Goal: Transaction & Acquisition: Book appointment/travel/reservation

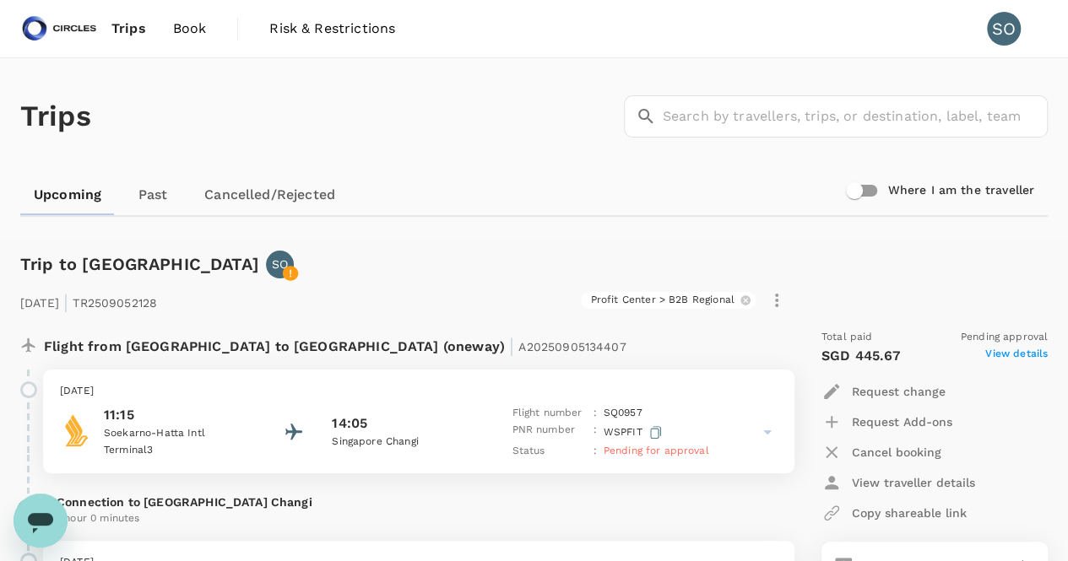
click at [191, 19] on span "Book" at bounding box center [190, 29] width 34 height 20
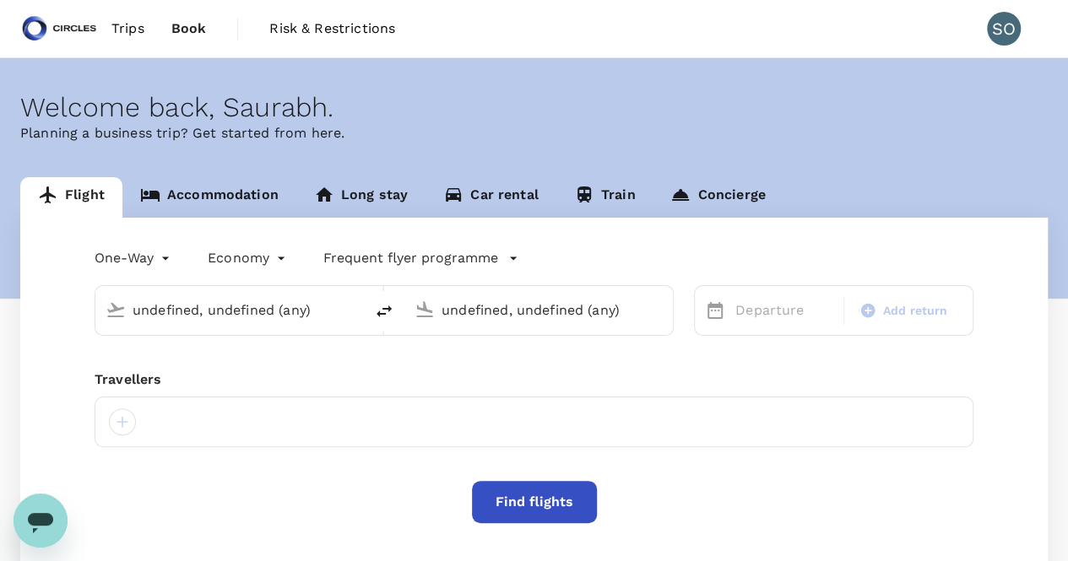
type input "Singapore Changi (SIN)"
type input "Soekarno-Hatta Intl (CGK)"
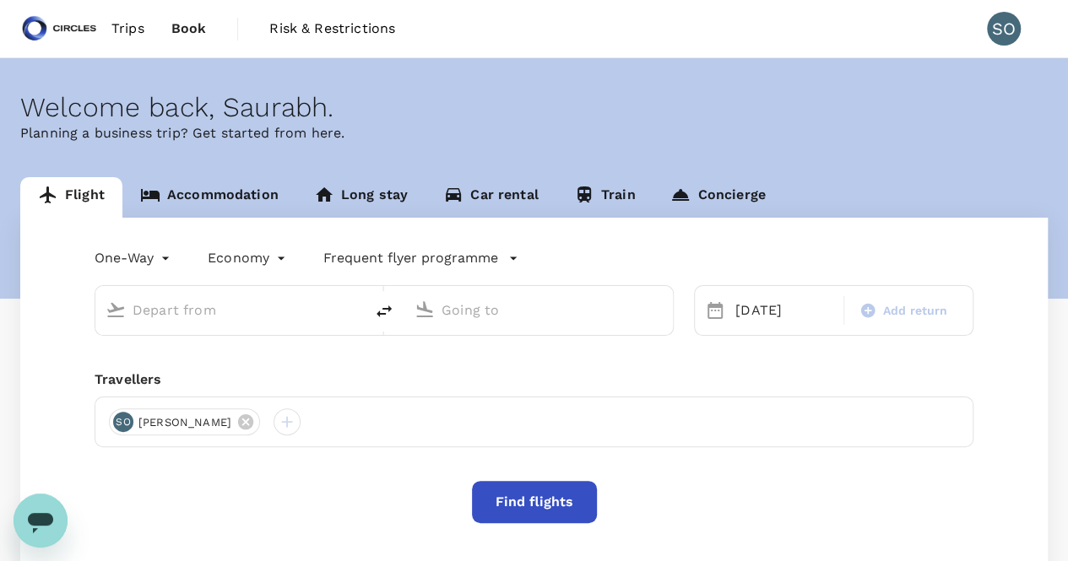
type input "Singapore Changi (SIN)"
type input "Soekarno-Hatta Intl (CGK)"
type input "Singapore Changi (SIN)"
type input "Soekarno-Hatta Intl (CGK)"
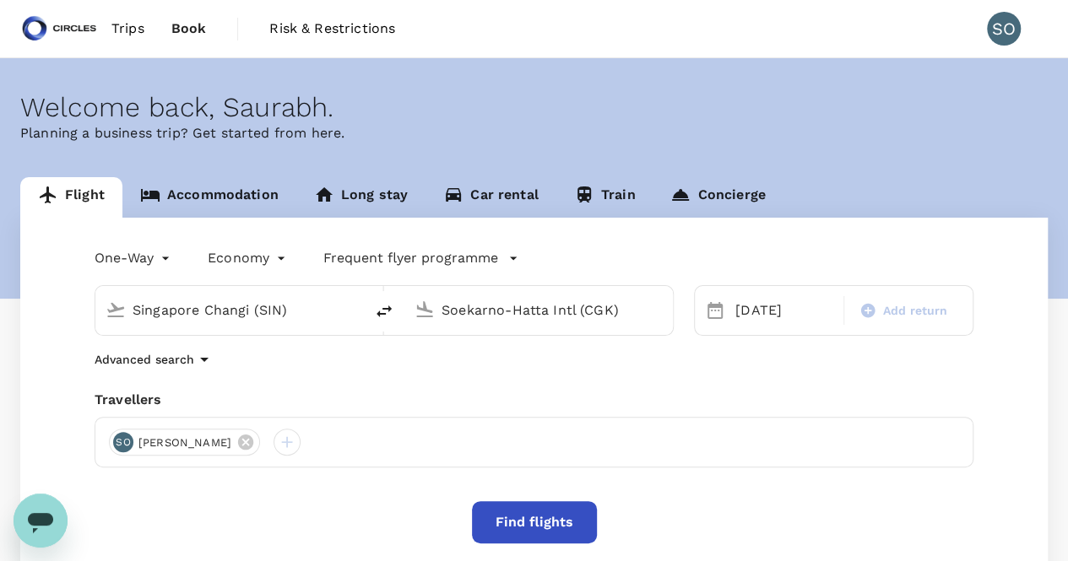
click at [155, 262] on body "Trips Book Risk & Restrictions SO Welcome back , Saurabh . Planning a business …" at bounding box center [534, 400] width 1068 height 801
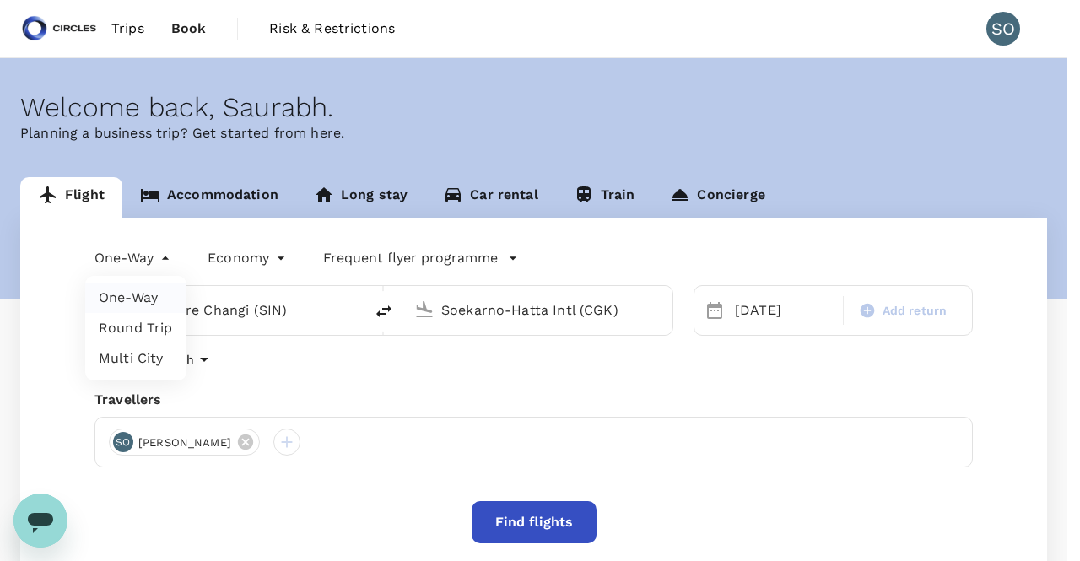
click at [152, 291] on li "One-Way" at bounding box center [135, 298] width 101 height 30
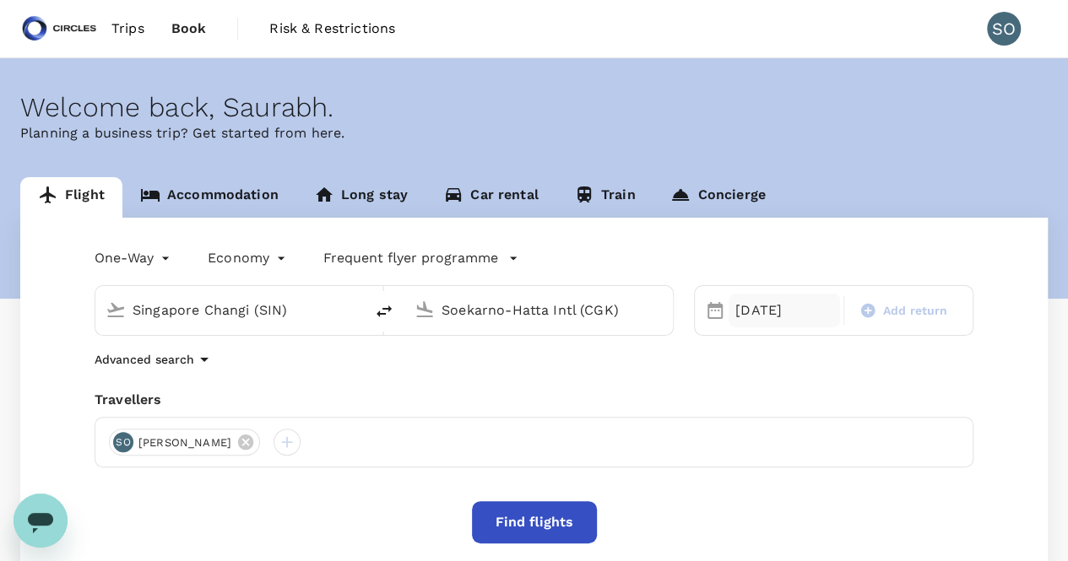
click at [761, 313] on div "08 Sep" at bounding box center [783, 311] width 111 height 34
click at [557, 534] on button "Find flights" at bounding box center [534, 522] width 125 height 42
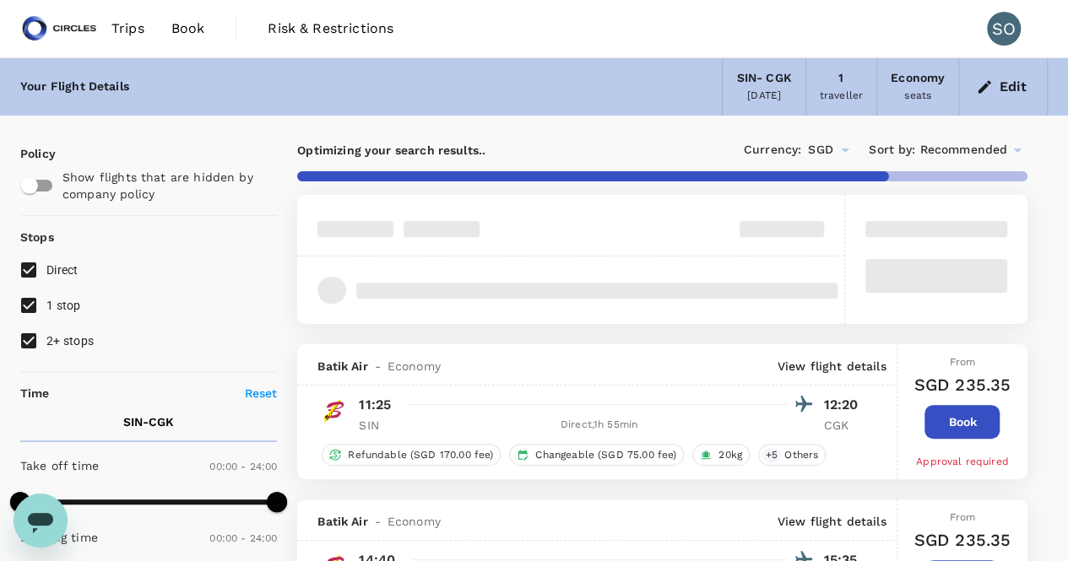
click at [1015, 149] on icon at bounding box center [1017, 151] width 8 height 4
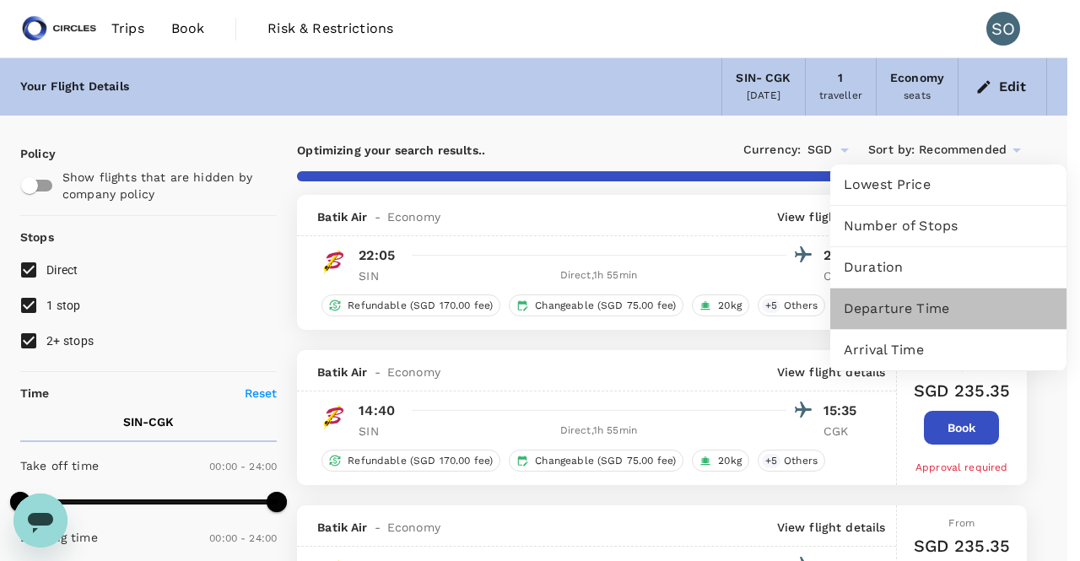
click at [923, 311] on span "Departure Time" at bounding box center [948, 309] width 209 height 20
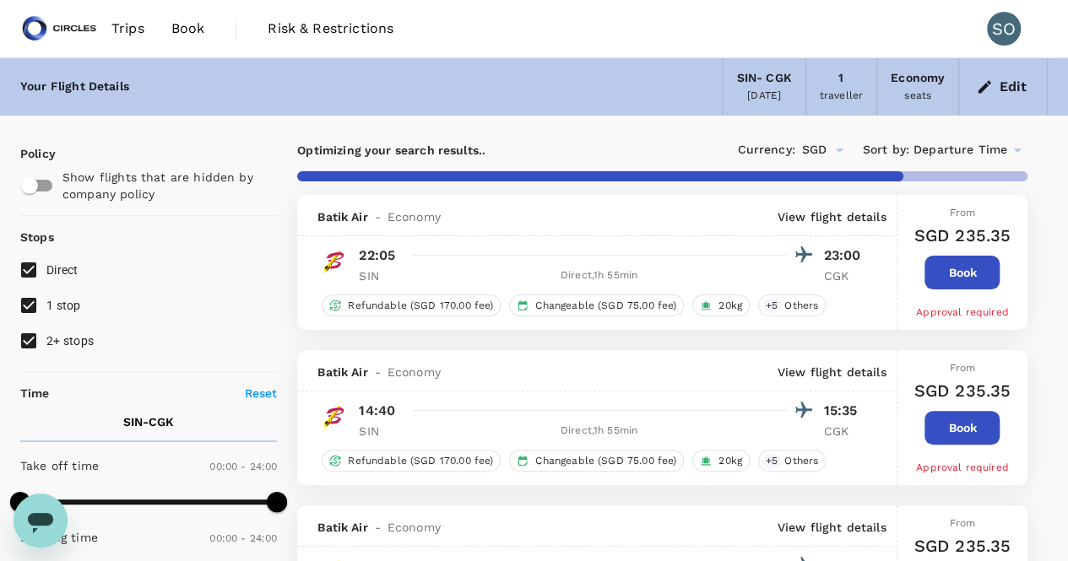
type input "1790"
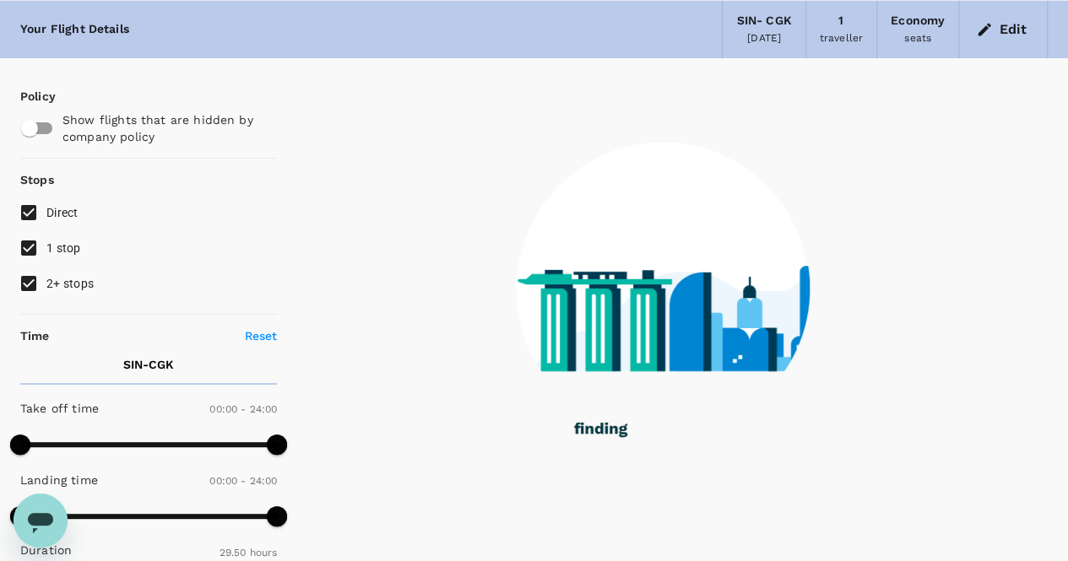
scroll to position [84, 0]
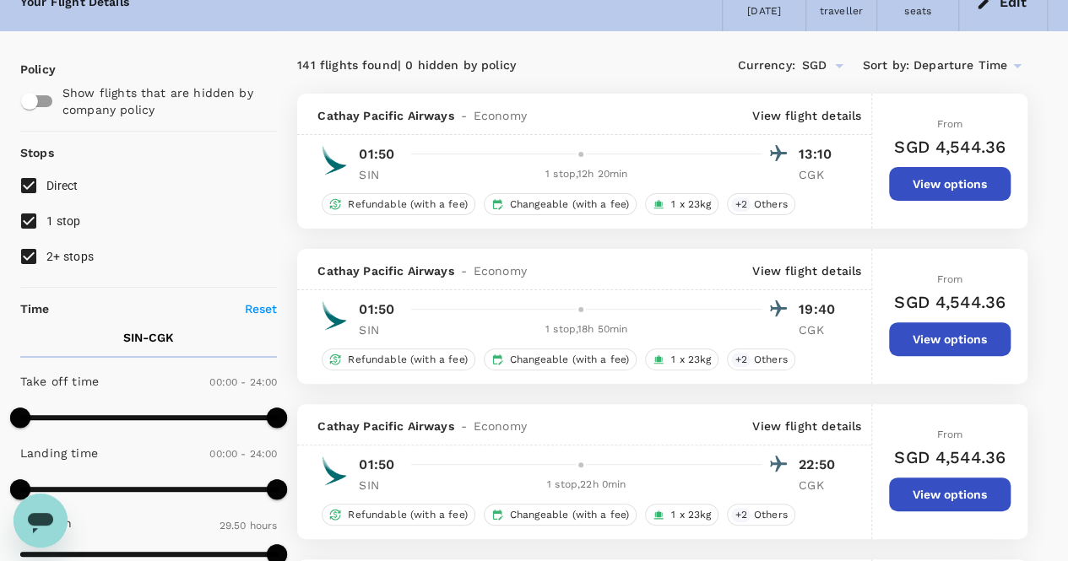
click at [25, 217] on input "1 stop" at bounding box center [28, 220] width 35 height 35
checkbox input "false"
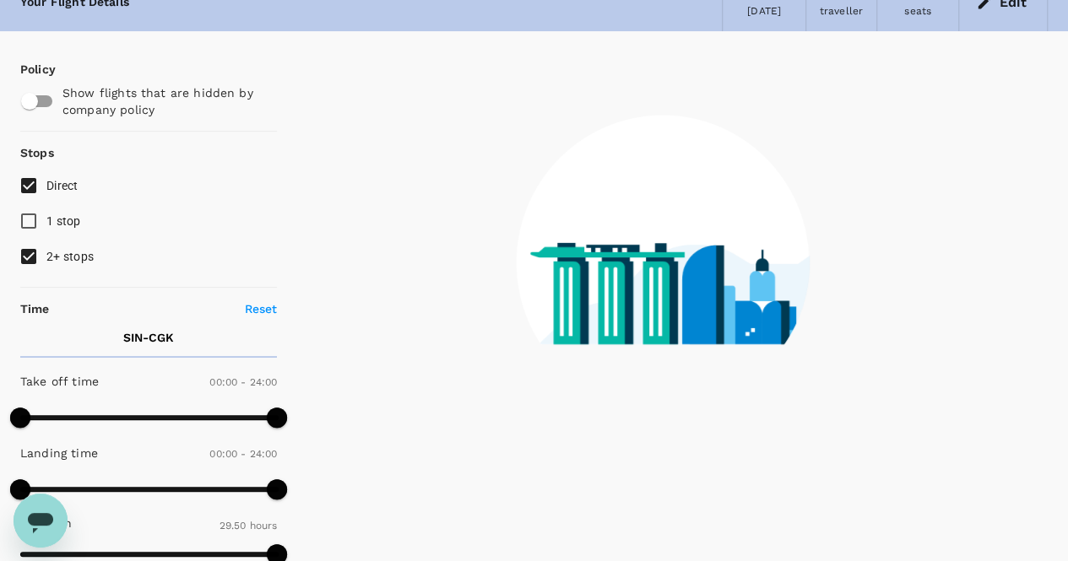
click at [34, 259] on input "2+ stops" at bounding box center [28, 256] width 35 height 35
checkbox input "false"
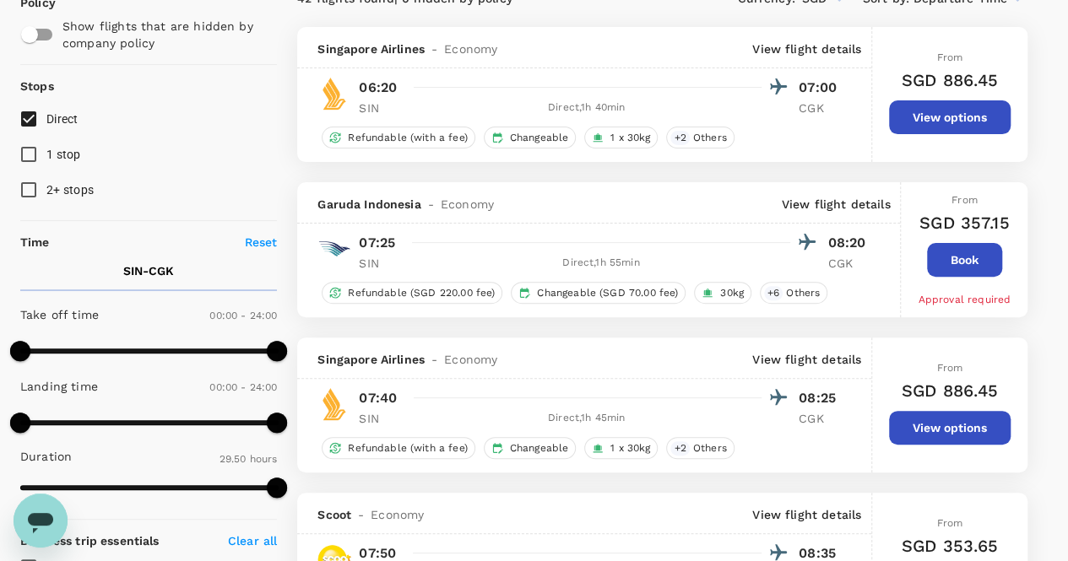
scroll to position [169, 0]
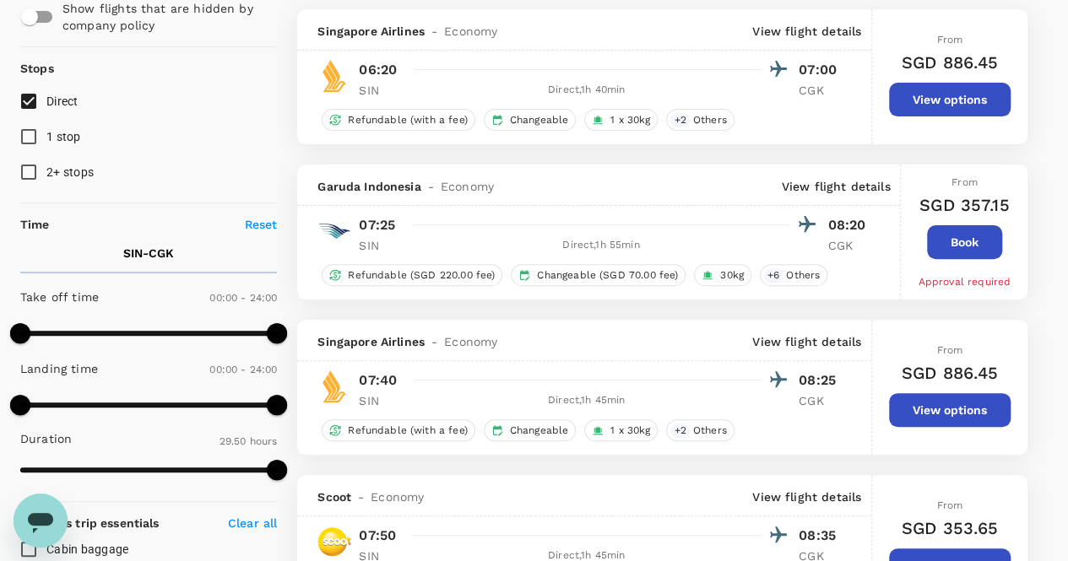
click at [983, 237] on button "Book" at bounding box center [964, 242] width 75 height 34
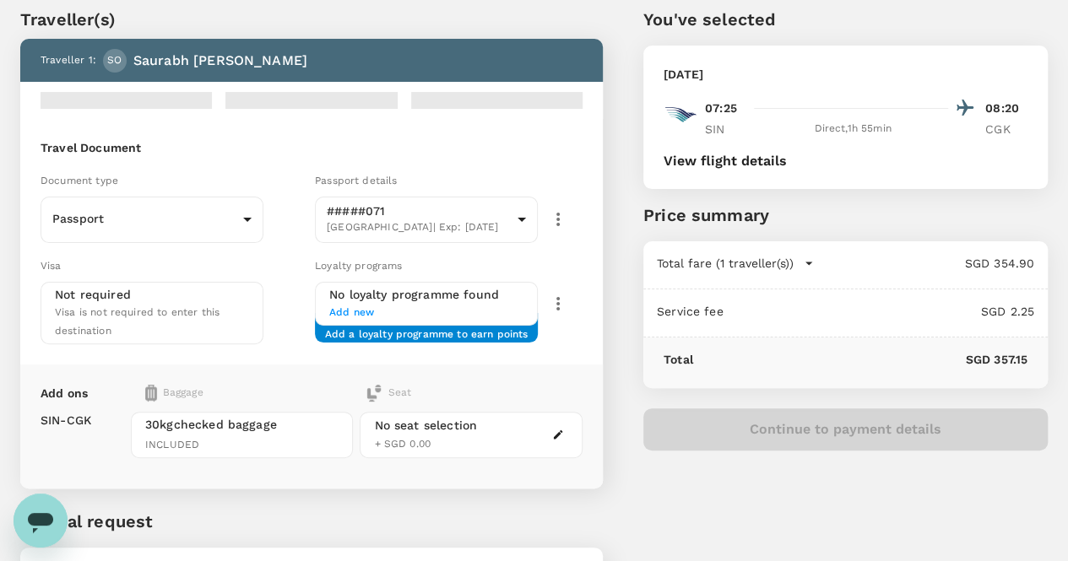
scroll to position [84, 0]
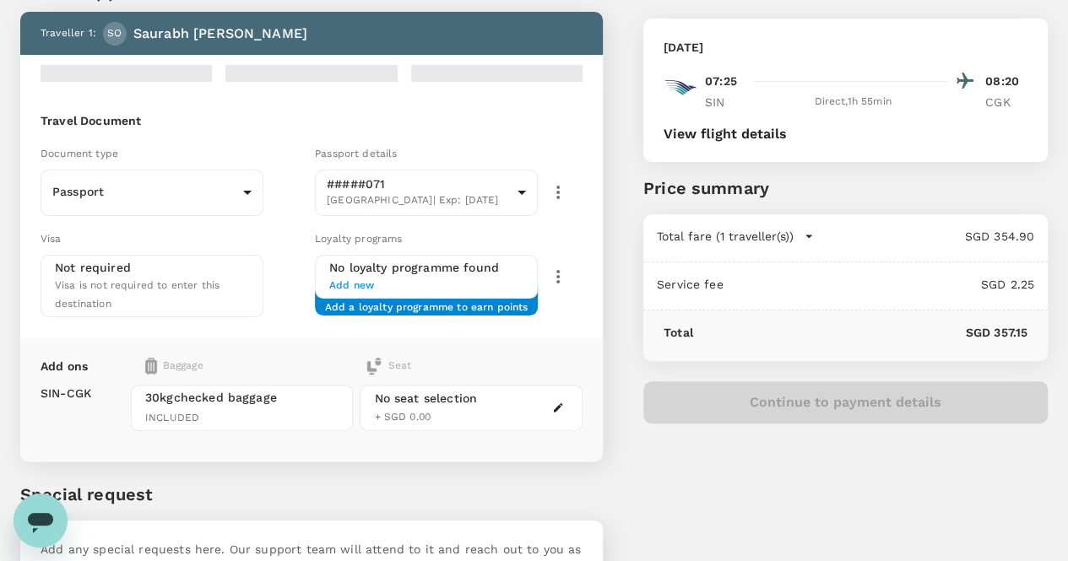
click at [403, 279] on span "Add new" at bounding box center [426, 286] width 194 height 17
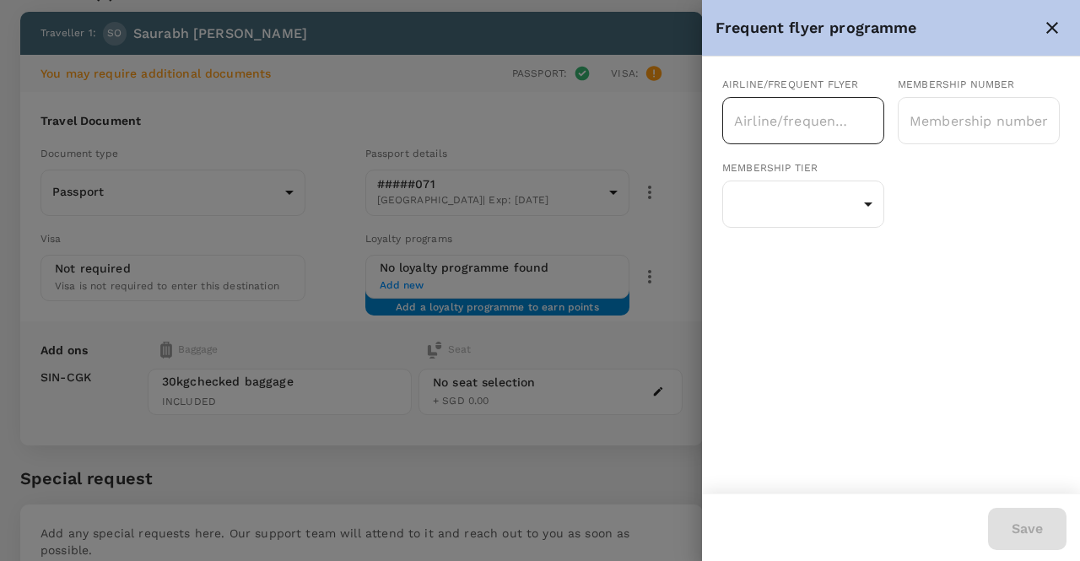
click at [820, 121] on input "text" at bounding box center [791, 121] width 122 height 32
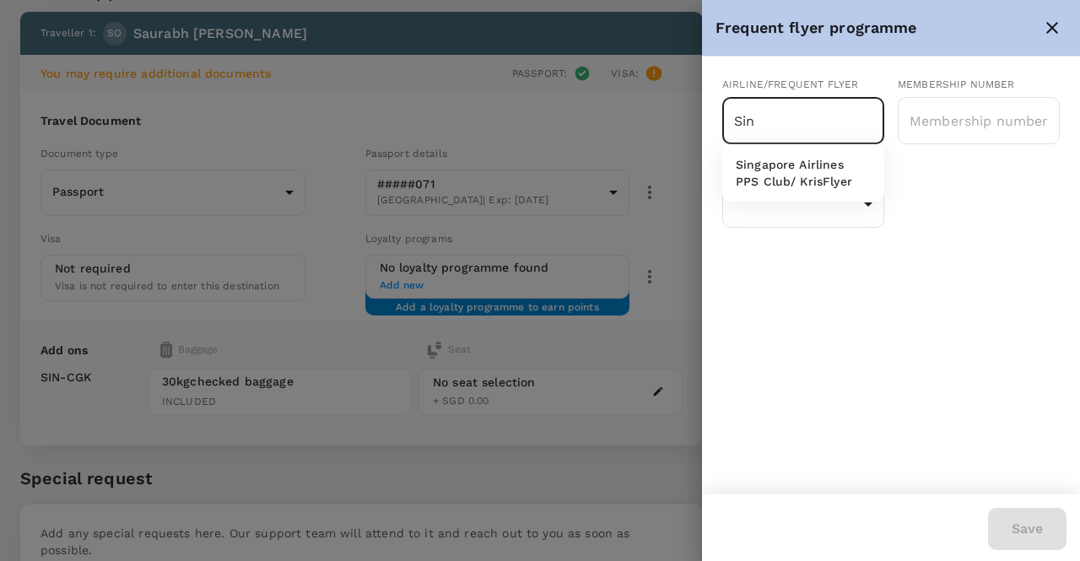
click at [782, 160] on p "Singapore Airlines PPS Club/ KrisFlyer" at bounding box center [803, 173] width 135 height 34
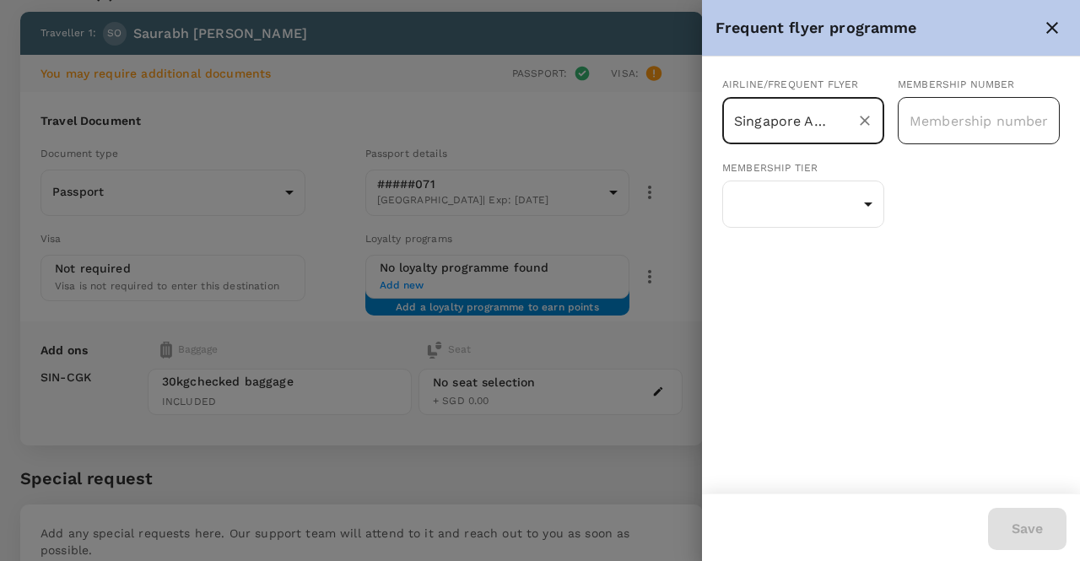
type input "Singapore Airlines PPS Club/ KrisFlyer"
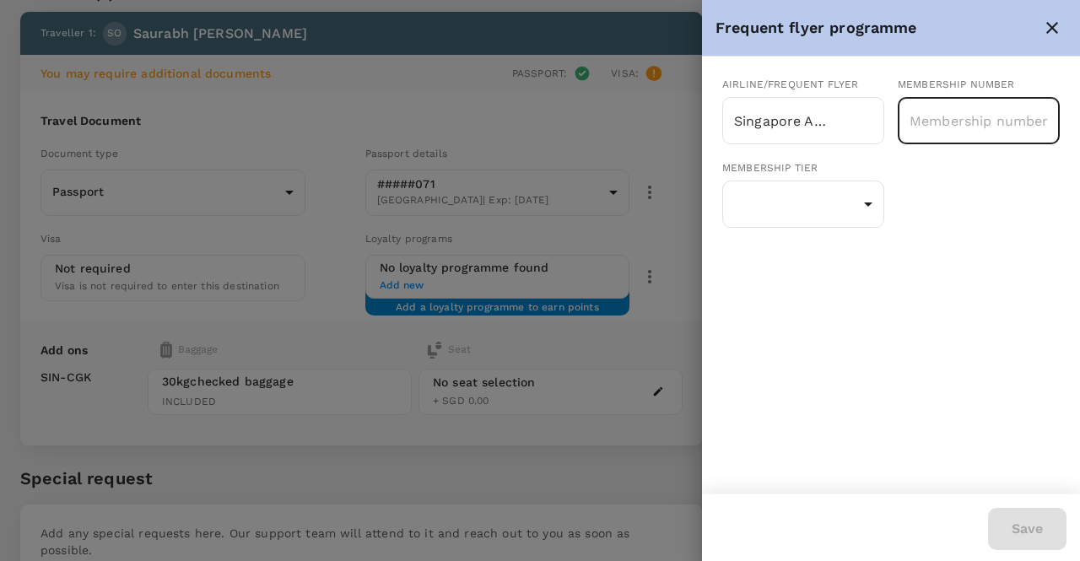
click at [1008, 116] on input "text" at bounding box center [979, 121] width 162 height 42
type input "8234627346"
click at [864, 194] on body "Back to flight results Flight review Traveller(s) Traveller 1 : SO Saurabh Ohri…" at bounding box center [540, 297] width 1080 height 763
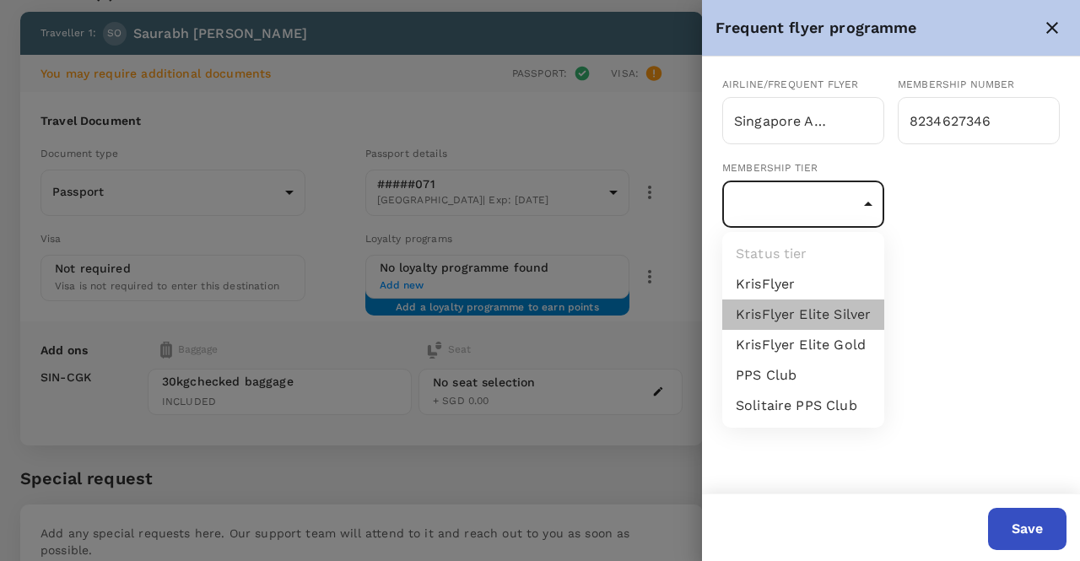
click at [788, 319] on li "KrisFlyer Elite Silver" at bounding box center [804, 315] width 162 height 30
type input "8"
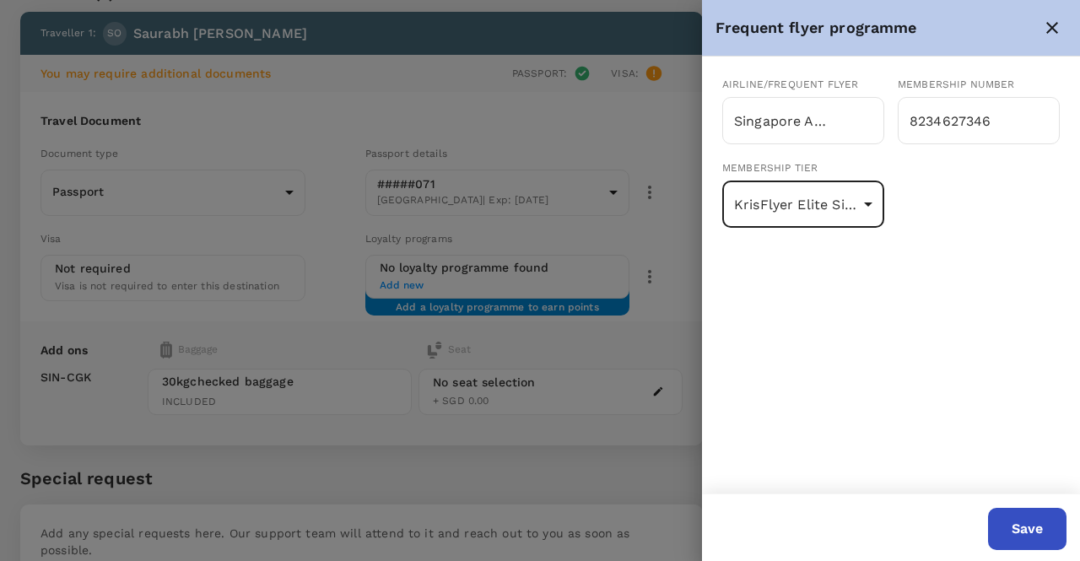
click at [1021, 509] on button "Save" at bounding box center [1027, 529] width 78 height 42
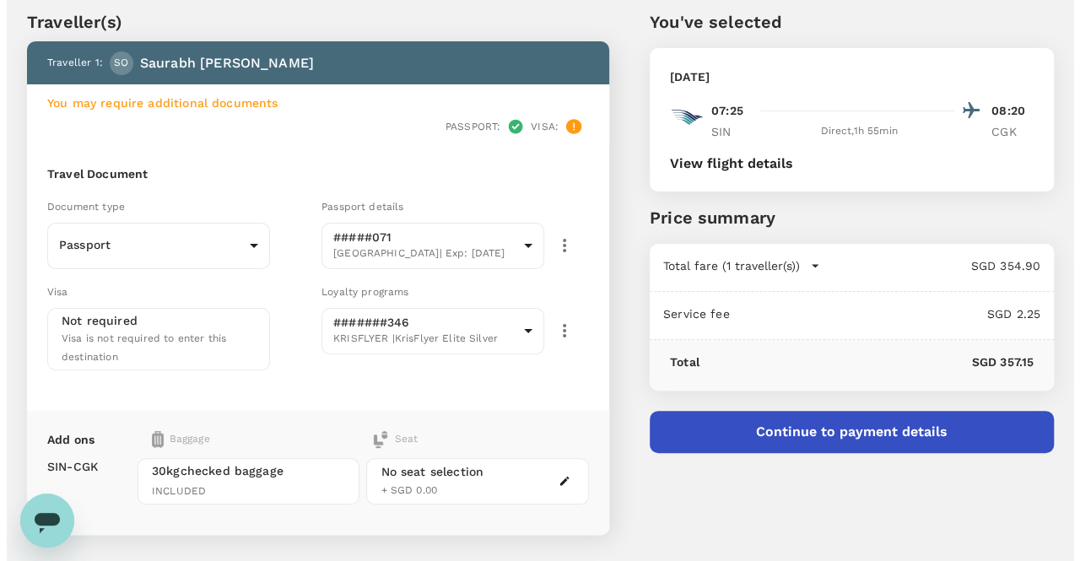
scroll to position [0, 0]
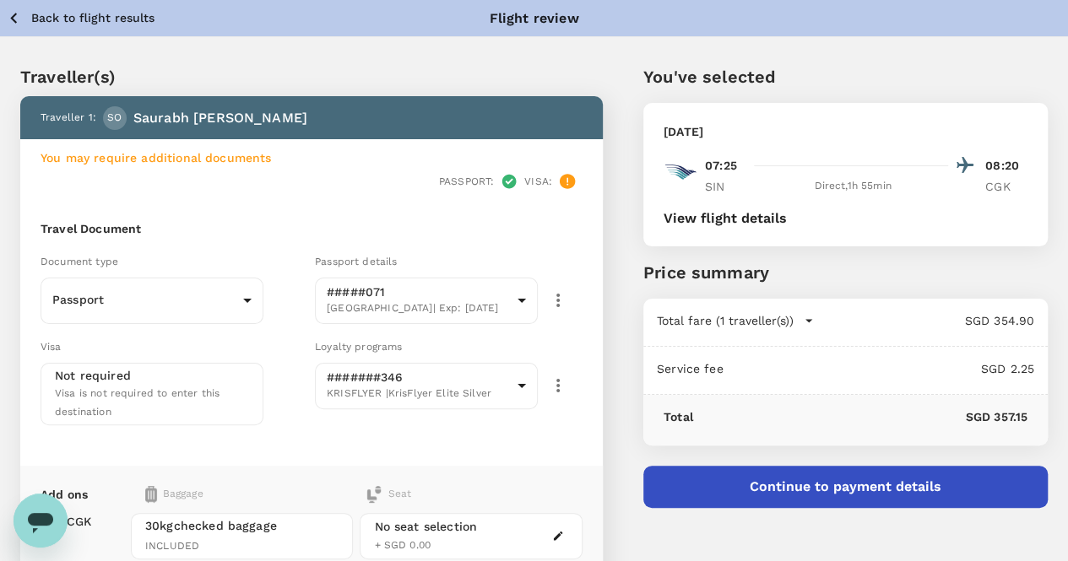
click at [844, 485] on button "Continue to payment details" at bounding box center [845, 487] width 404 height 42
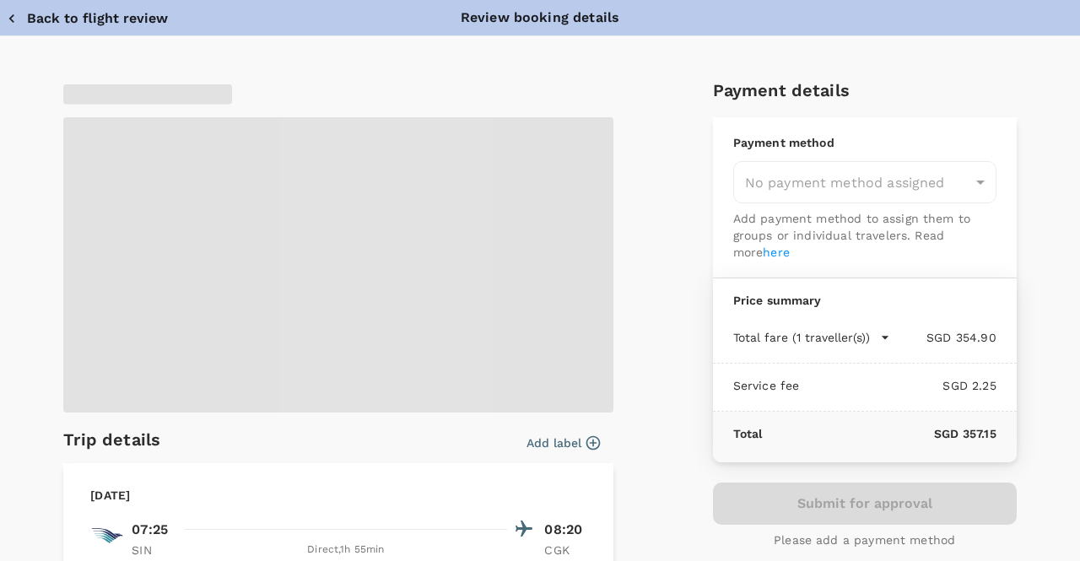
type input "9cb7bd09-647a-4334-94d9-122ca4480a85"
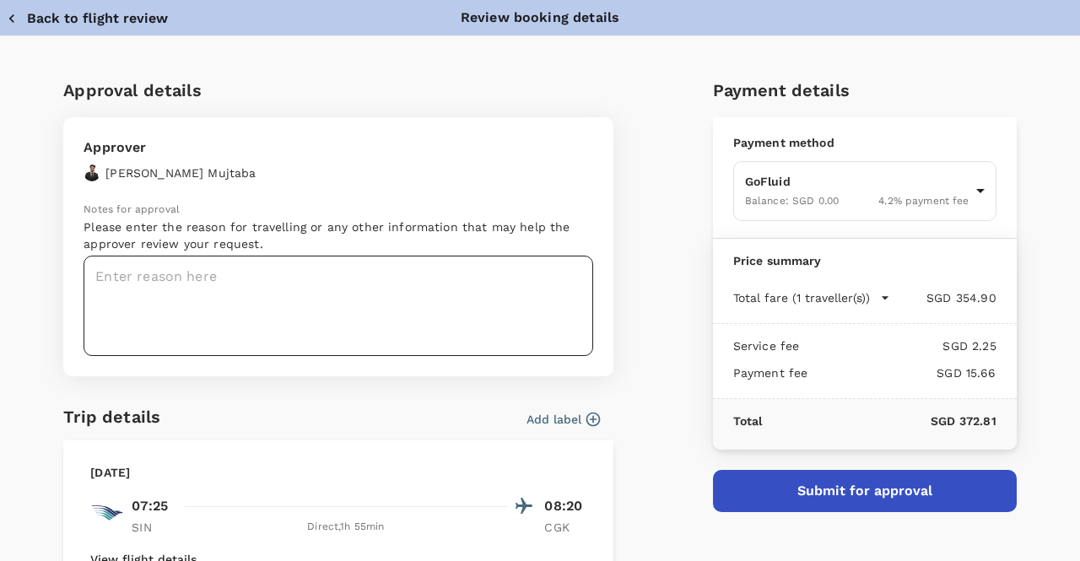
click at [241, 302] on textarea at bounding box center [339, 306] width 510 height 100
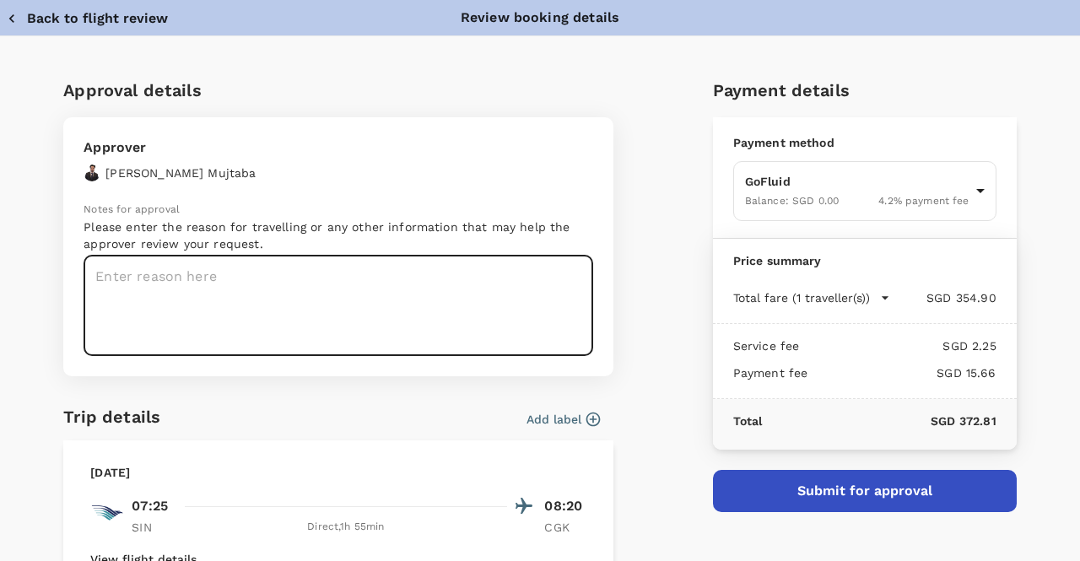
paste textarea "Request #1046 (2) Confirmation"
click at [219, 281] on textarea "Request #1046 (2) Confirmation" at bounding box center [339, 306] width 510 height 100
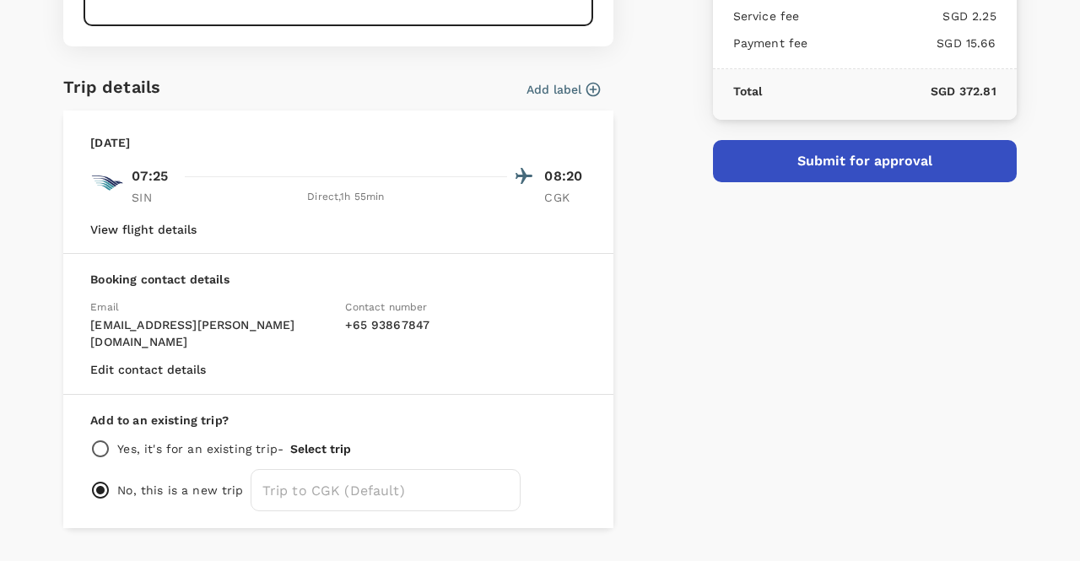
scroll to position [270, 0]
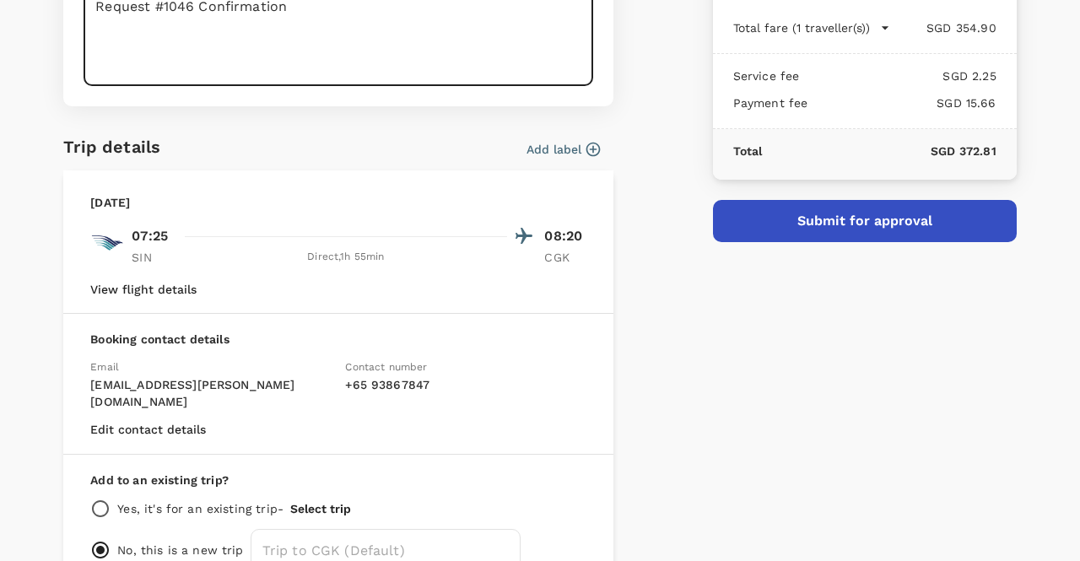
type textarea "Request #1046 Confirmation"
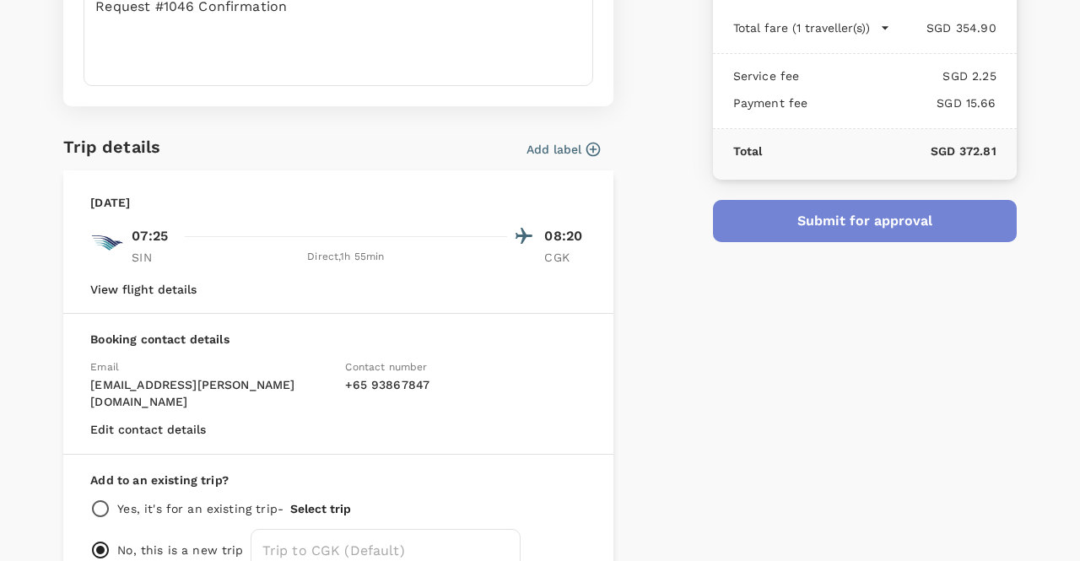
click at [802, 229] on button "Submit for approval" at bounding box center [865, 221] width 304 height 42
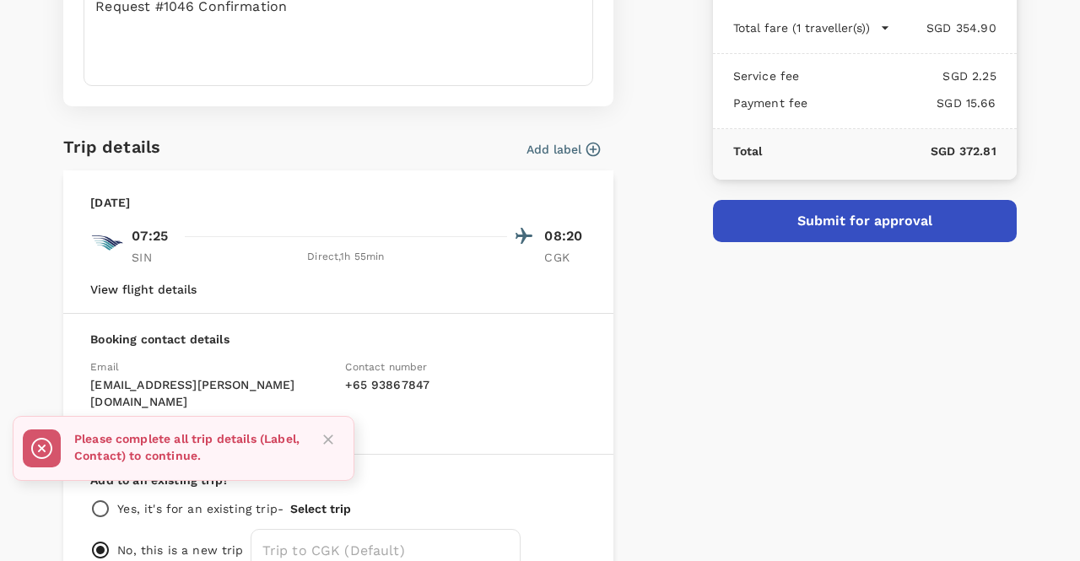
click at [552, 154] on button "Add label" at bounding box center [563, 149] width 73 height 17
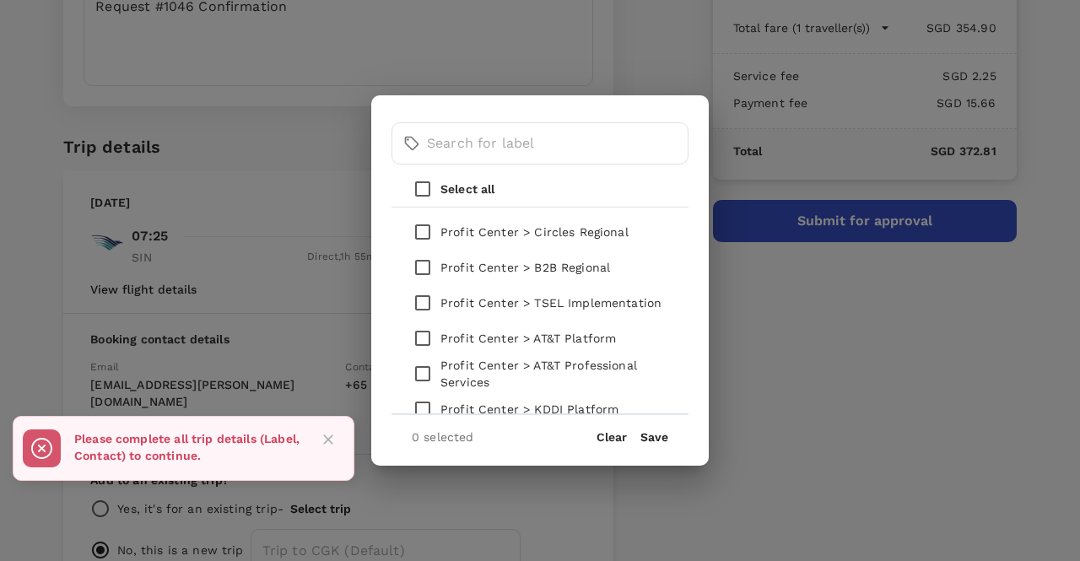
click at [547, 271] on p "Profit Center > B2B Regional" at bounding box center [526, 267] width 170 height 17
click at [425, 265] on input "checkbox" at bounding box center [422, 267] width 35 height 35
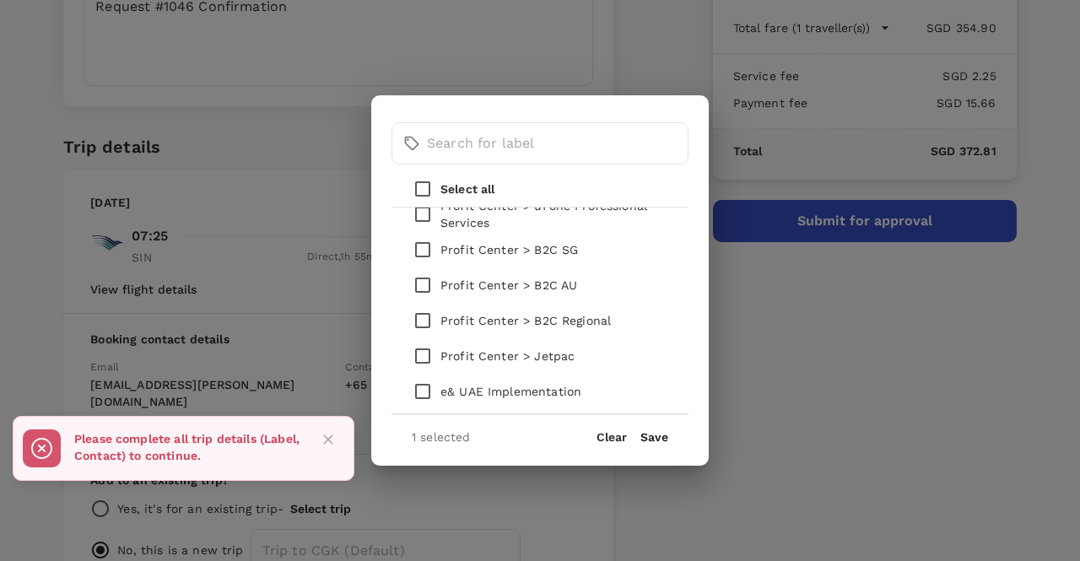
scroll to position [303, 0]
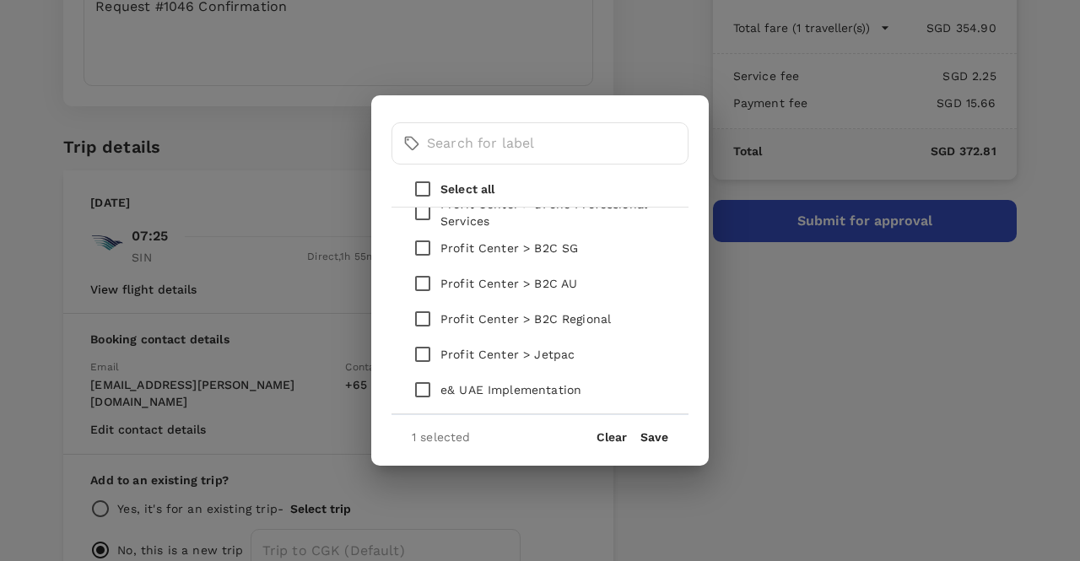
click at [846, 224] on div "​ ​ Select all Profit Center > Circles Regional Profit Center > B2B Regional Pr…" at bounding box center [540, 280] width 1080 height 561
checkbox input "false"
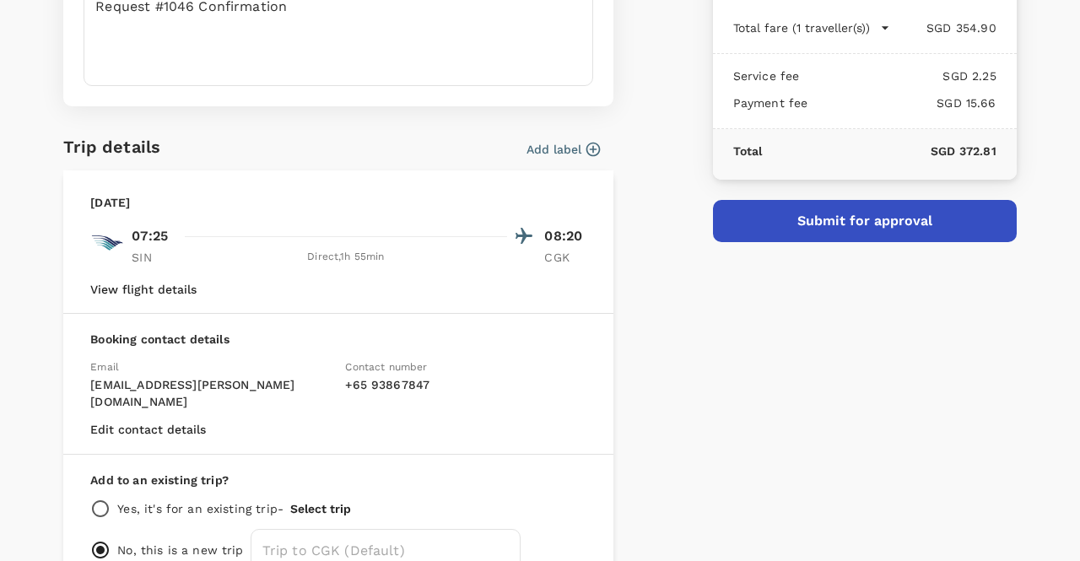
click at [846, 224] on button "Submit for approval" at bounding box center [865, 221] width 304 height 42
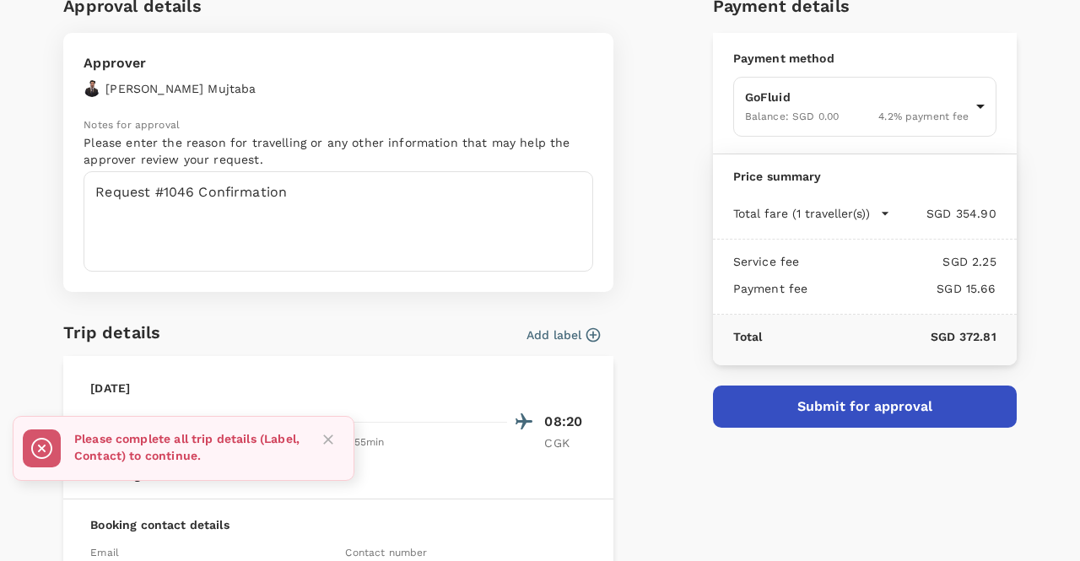
scroll to position [186, 0]
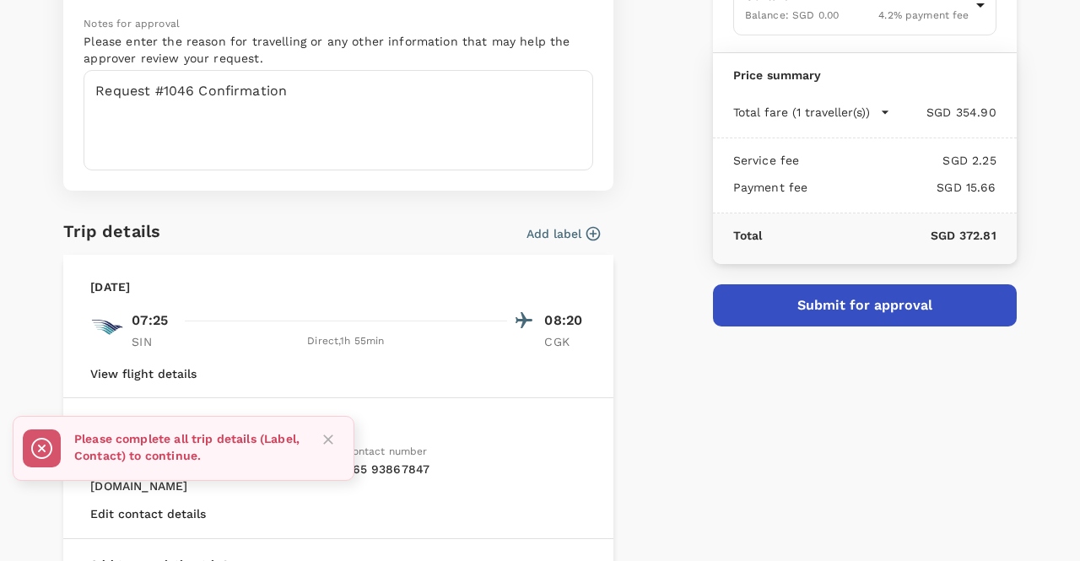
click at [550, 237] on button "Add label" at bounding box center [563, 233] width 73 height 17
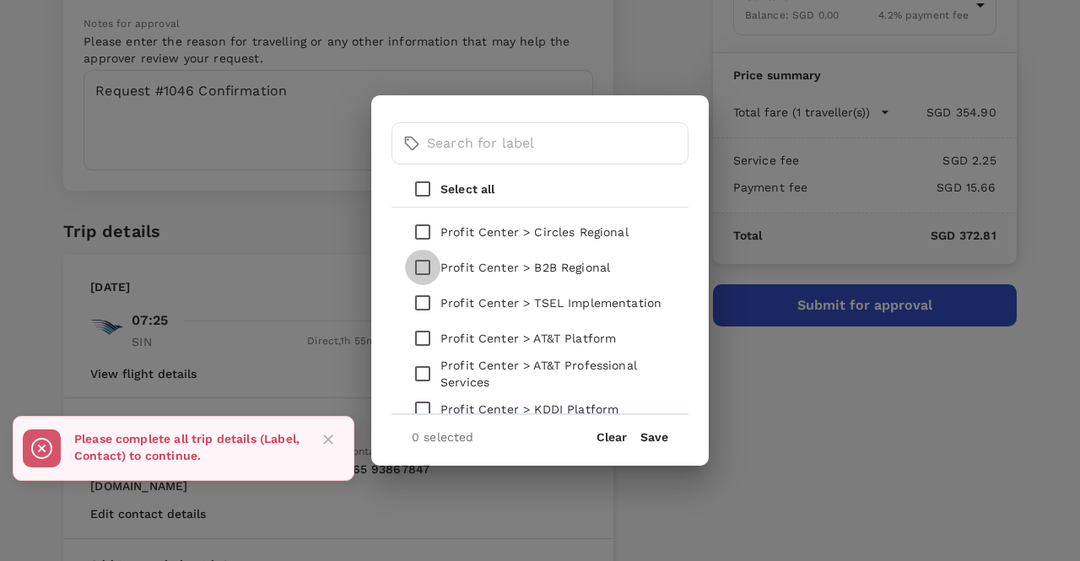
click at [420, 268] on input "checkbox" at bounding box center [422, 267] width 35 height 35
checkbox input "true"
click at [653, 433] on button "Save" at bounding box center [655, 437] width 28 height 14
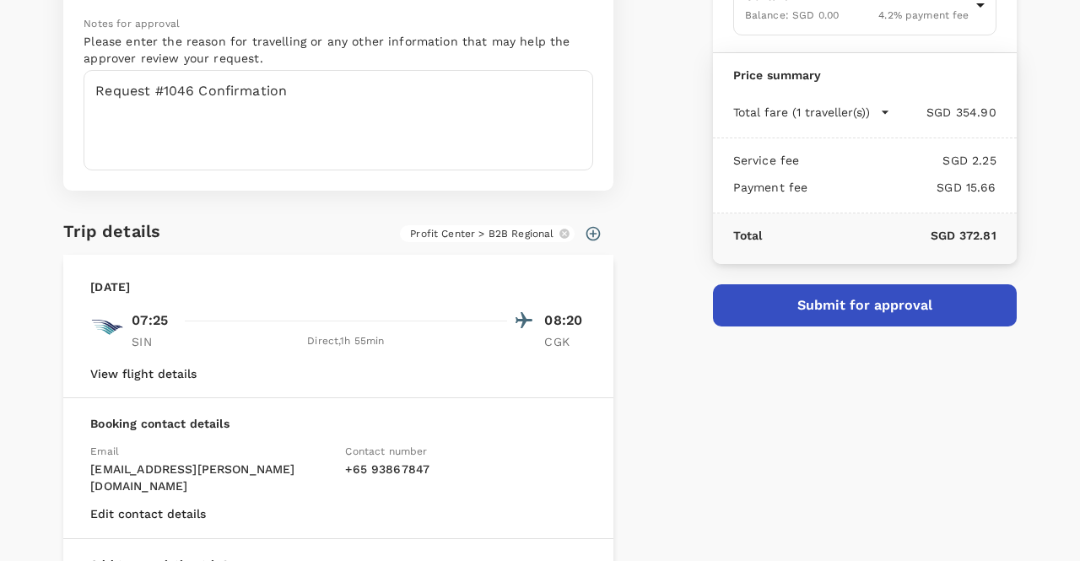
click at [759, 316] on button "Submit for approval" at bounding box center [865, 305] width 304 height 42
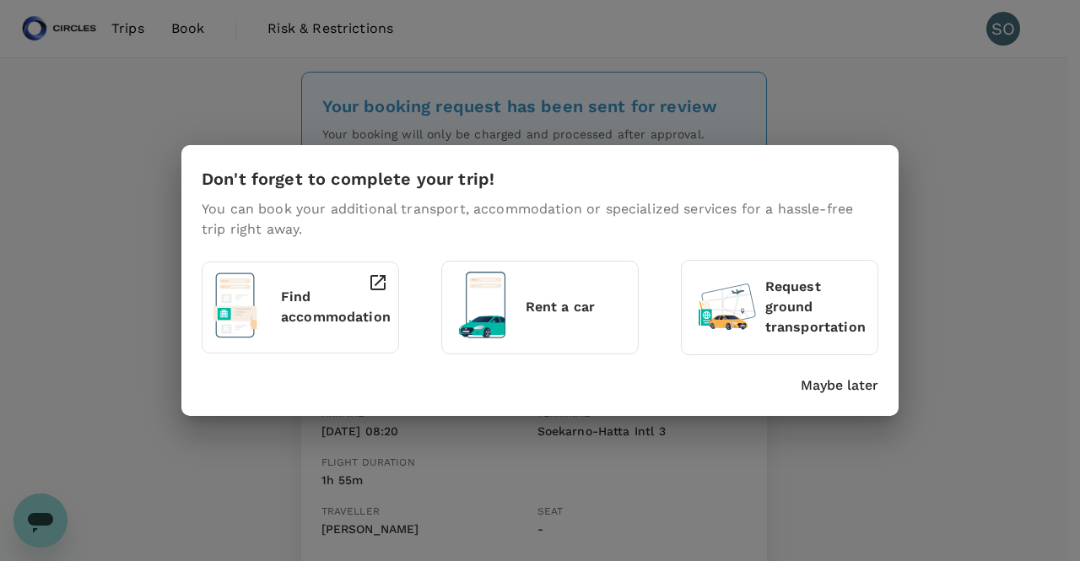
click at [836, 396] on div "Don't forget to complete your trip! You can book your additional transport, acc…" at bounding box center [539, 280] width 717 height 270
click at [835, 382] on p "Maybe later" at bounding box center [840, 386] width 78 height 20
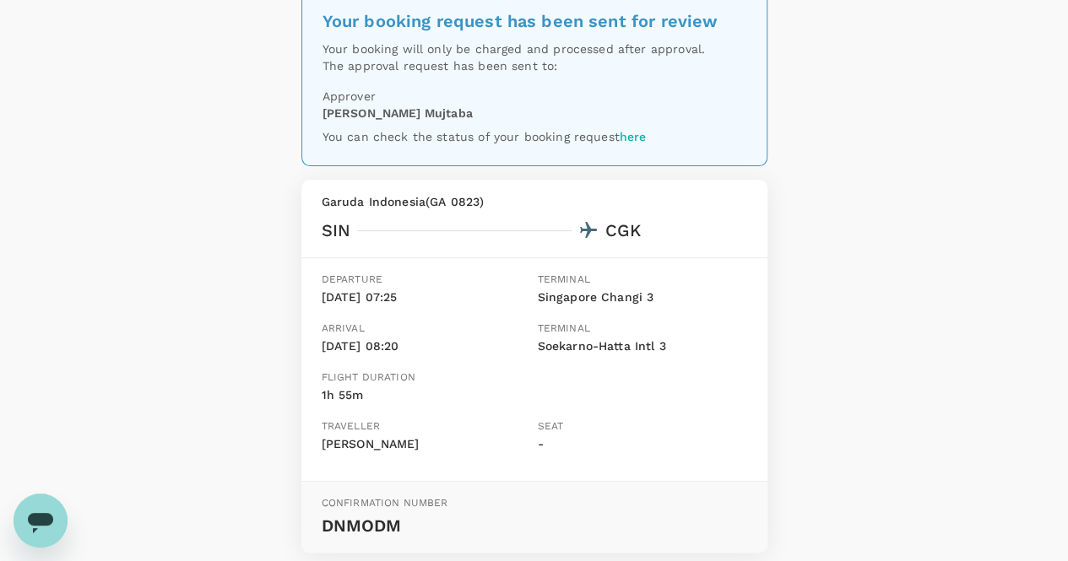
scroll to position [169, 0]
